Goal: Use online tool/utility: Utilize a website feature to perform a specific function

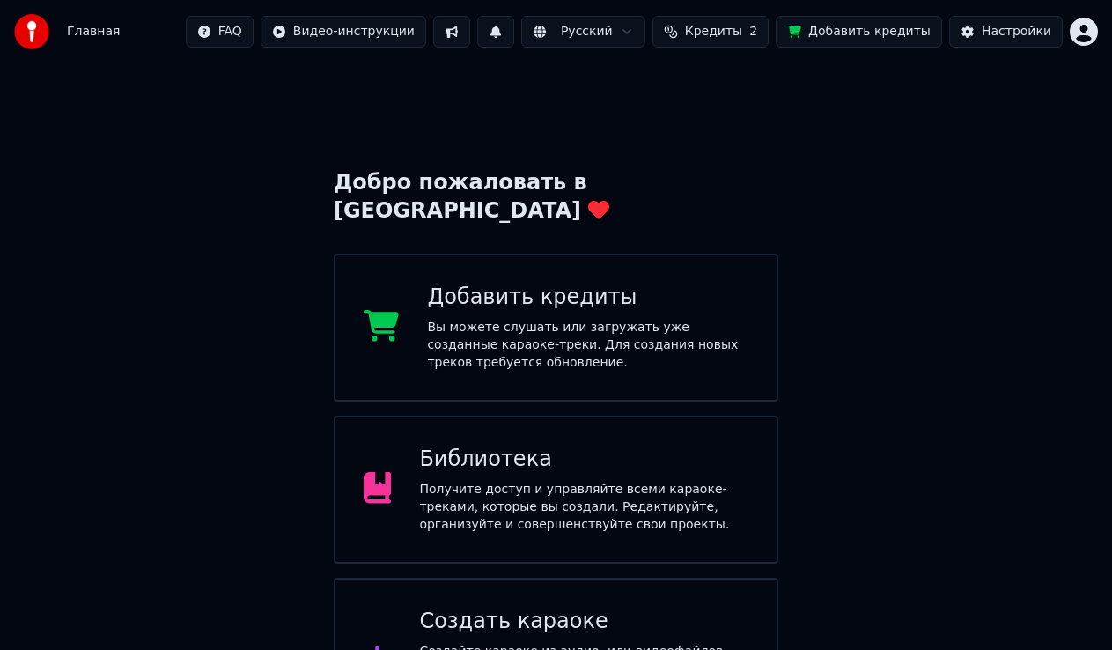
click at [524, 607] on div "Создать караоке" at bounding box center [583, 621] width 329 height 28
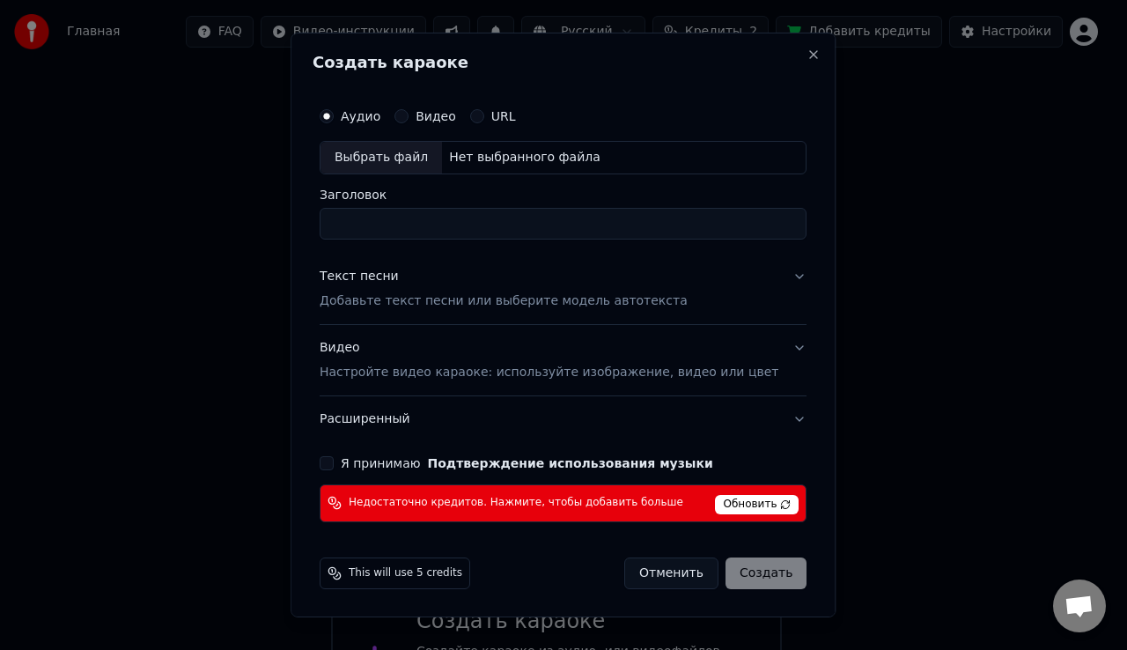
click at [723, 501] on span "Обновить" at bounding box center [758, 504] width 84 height 19
click at [729, 500] on span "Обновить" at bounding box center [758, 504] width 84 height 19
click at [748, 497] on span "Обновить" at bounding box center [758, 504] width 84 height 19
